Goal: Find specific page/section: Find specific page/section

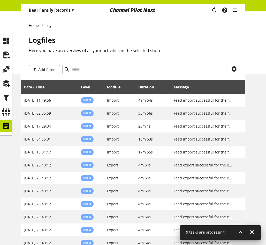
select select "***"
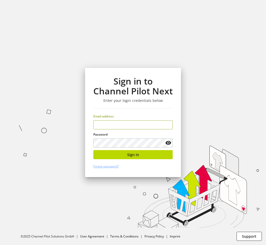
click at [133, 125] on input "email" at bounding box center [132, 124] width 79 height 9
click at [135, 125] on input "email" at bounding box center [132, 124] width 79 height 9
click at [140, 122] on input "email" at bounding box center [132, 124] width 79 height 9
click at [123, 124] on input "email" at bounding box center [132, 124] width 79 height 9
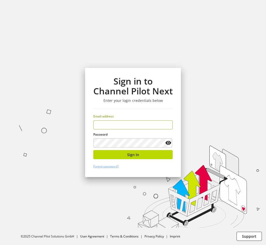
click at [123, 124] on input "email" at bounding box center [132, 124] width 79 height 9
type input "**********"
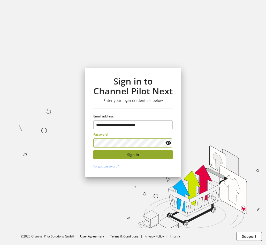
click at [135, 157] on span "Sign in" at bounding box center [133, 154] width 12 height 5
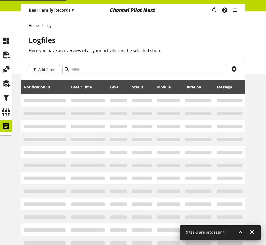
click at [6, 124] on icon at bounding box center [6, 126] width 8 height 10
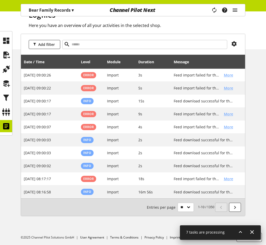
scroll to position [26, 0]
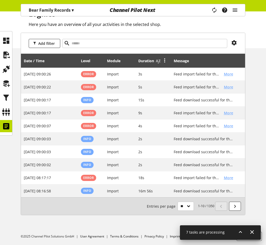
click at [165, 59] on icon at bounding box center [165, 59] width 6 height 9
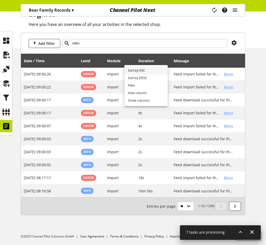
click at [159, 68] on link "Sort by ASC" at bounding box center [146, 71] width 43 height 8
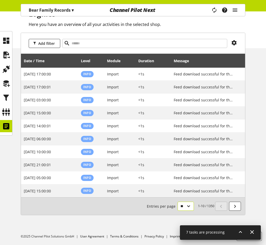
click at [187, 208] on select "** ** ** ***" at bounding box center [186, 205] width 16 height 9
click at [188, 206] on select "** ** ** ***" at bounding box center [186, 205] width 16 height 9
select select "***"
click at [178, 210] on select "** ** ** ***" at bounding box center [186, 205] width 16 height 9
click at [265, 161] on div "Add filter Date / Time Level Module Duration Message [DATE] 17:00:00 Info Impor…" at bounding box center [133, 130] width 266 height 195
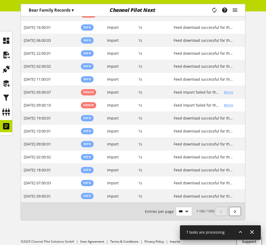
scroll to position [1191, 0]
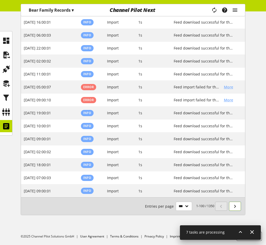
click at [236, 208] on icon at bounding box center [235, 205] width 6 height 9
click at [235, 207] on icon at bounding box center [235, 205] width 6 height 9
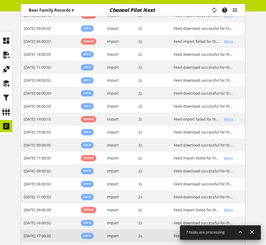
scroll to position [1191, 0]
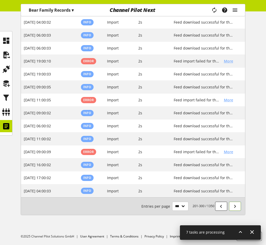
click at [238, 207] on link at bounding box center [235, 205] width 12 height 9
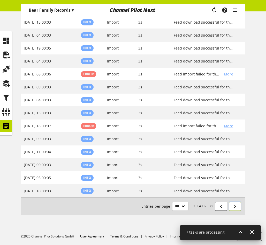
click at [233, 204] on icon at bounding box center [235, 205] width 6 height 9
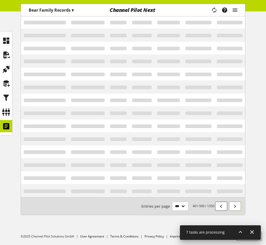
scroll to position [26, 0]
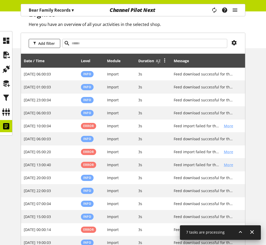
click at [166, 61] on icon at bounding box center [165, 59] width 6 height 9
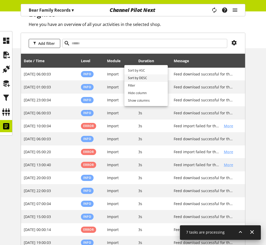
click at [149, 76] on link "Sort by DESC" at bounding box center [146, 78] width 43 height 8
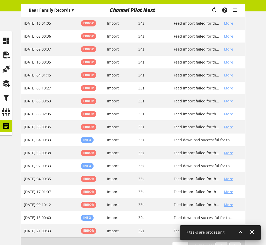
scroll to position [1191, 0]
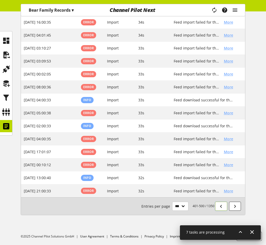
drag, startPoint x: 223, startPoint y: 206, endPoint x: 151, endPoint y: 233, distance: 76.3
click at [223, 206] on icon at bounding box center [221, 205] width 6 height 9
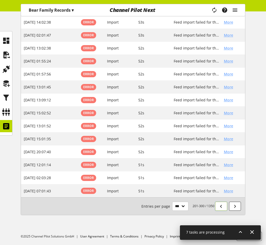
drag, startPoint x: 218, startPoint y: 206, endPoint x: 223, endPoint y: 205, distance: 4.7
click at [218, 206] on link at bounding box center [221, 205] width 12 height 9
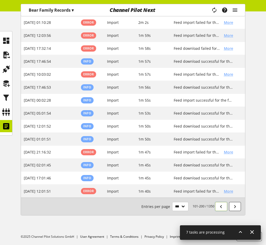
scroll to position [1191, 0]
click at [236, 204] on icon at bounding box center [235, 205] width 6 height 9
